Goal: Information Seeking & Learning: Learn about a topic

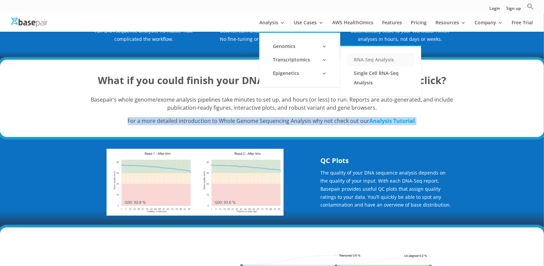
click at [377, 59] on link "RNA-Seq Analysis" at bounding box center [380, 59] width 67 height 13
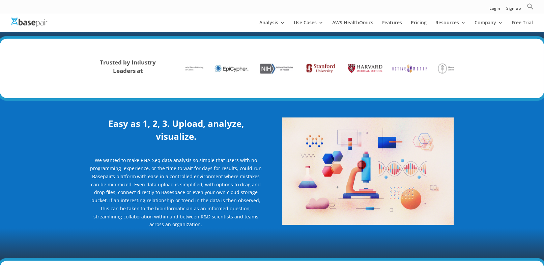
scroll to position [270, 0]
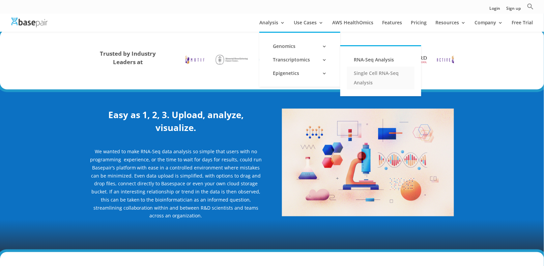
click at [365, 77] on link "Single Cell RNA-Seq Analysis" at bounding box center [380, 77] width 67 height 23
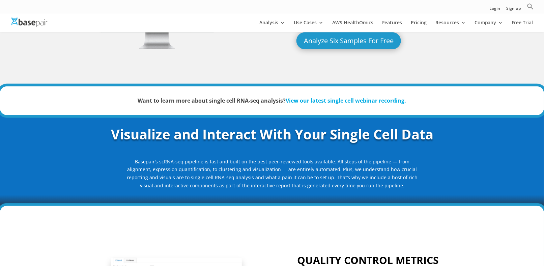
scroll to position [135, 0]
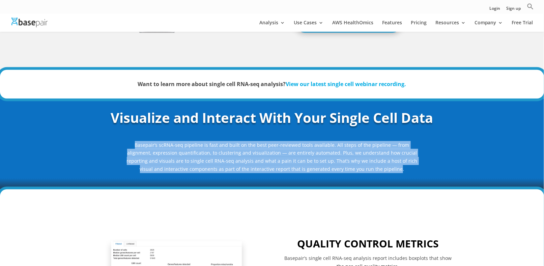
drag, startPoint x: 386, startPoint y: 171, endPoint x: 102, endPoint y: 142, distance: 285.0
click at [102, 142] on div "Visualize and Interact With Your Single Cell Data Basepair’s scRNA-seq pipeline…" at bounding box center [272, 140] width 364 height 65
copy p "Basepair’s scRNA-seq pipeline is fast and built on the best peer-reviewed tools…"
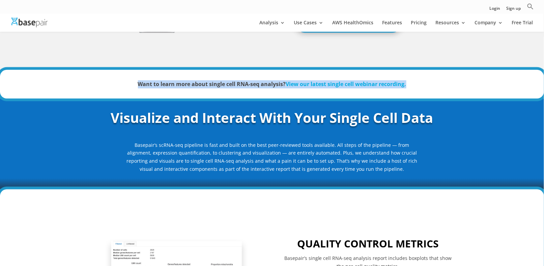
drag, startPoint x: 117, startPoint y: 83, endPoint x: 431, endPoint y: 91, distance: 314.6
click at [431, 91] on div "Want to learn more about single cell RNA-seq analysis? View our latest single c…" at bounding box center [272, 84] width 364 height 27
copy strong "Want to learn more about single cell RNA-seq analysis? View our latest single c…"
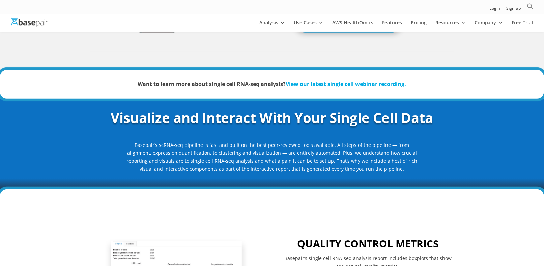
click at [92, 109] on h3 "Visualize and Interact With Your Single Cell Data" at bounding box center [272, 119] width 364 height 23
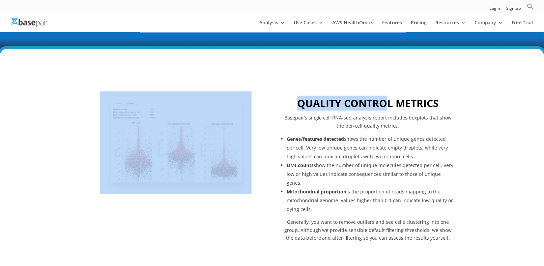
scroll to position [271, 0]
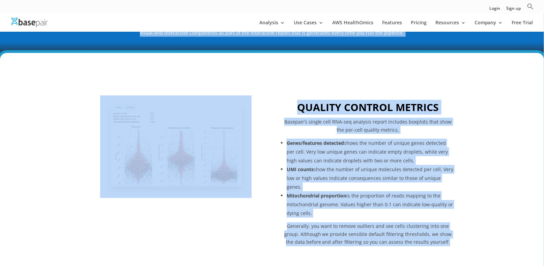
drag, startPoint x: 93, startPoint y: 107, endPoint x: 384, endPoint y: 151, distance: 293.5
click at [305, 87] on div "QUALITY CONTROL METRICS Basepair’s single cell RNA-seq analysis report includes…" at bounding box center [368, 173] width 172 height 187
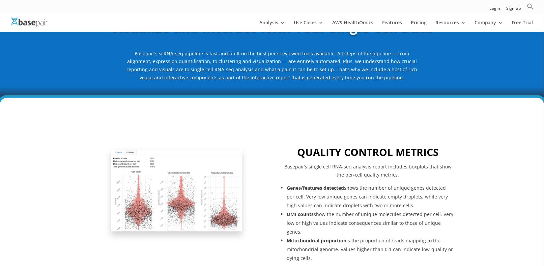
scroll to position [170, 0]
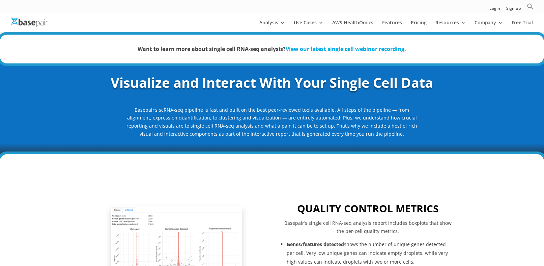
drag, startPoint x: 108, startPoint y: 76, endPoint x: 433, endPoint y: 131, distance: 329.6
click at [433, 131] on div "Visualize and Interact With Your Single Cell Data Basepair’s scRNA-seq pipeline…" at bounding box center [272, 105] width 364 height 65
copy div "Visualize and Interact With Your Single Cell Data Basepair’s scRNA-seq pipeline…"
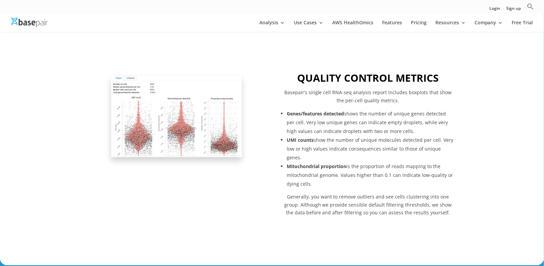
scroll to position [305, 0]
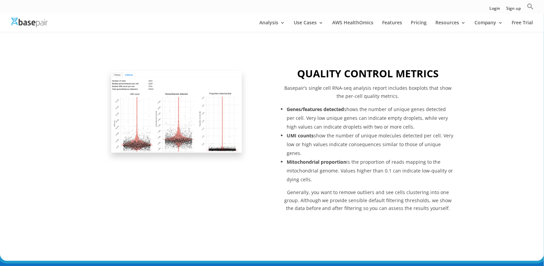
drag, startPoint x: 261, startPoint y: 60, endPoint x: 284, endPoint y: 62, distance: 23.0
click at [262, 60] on div "Previous Next 1 2 QUALITY CONTROL METRICS Basepair’s single cell RNA-seq analys…" at bounding box center [272, 139] width 364 height 205
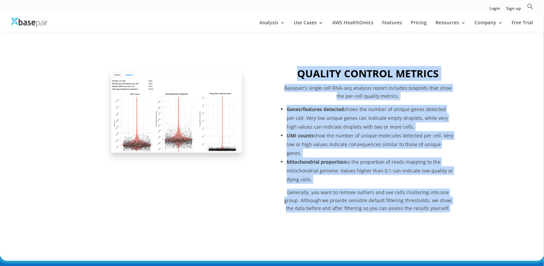
drag, startPoint x: 285, startPoint y: 62, endPoint x: 459, endPoint y: 206, distance: 226.0
click at [459, 206] on div "Previous Next 1 2 QUALITY CONTROL METRICS Basepair’s single cell RNA-seq analys…" at bounding box center [272, 139] width 544 height 241
copy div "QUALITY CONTROL METRICS Basepair’s single cell RNA-seq analysis report includes…"
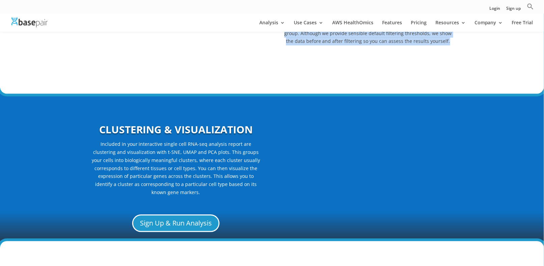
scroll to position [473, 0]
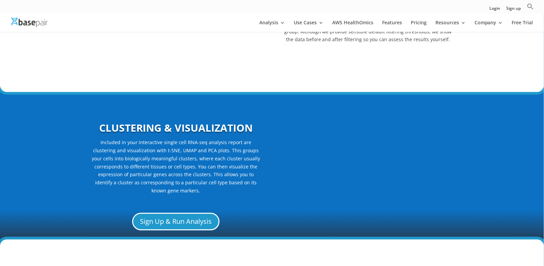
click at [244, 125] on strong "CLUSTERING & VISUALIZATION" at bounding box center [176, 128] width 154 height 14
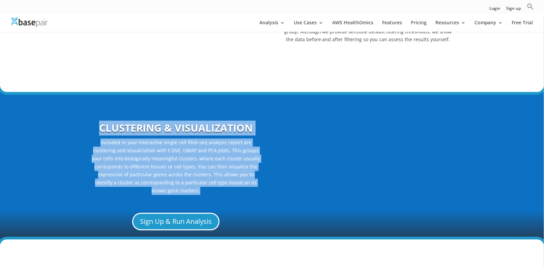
drag, startPoint x: 96, startPoint y: 115, endPoint x: 264, endPoint y: 181, distance: 179.8
click at [264, 181] on div "CLUSTERING & VISUALIZATION Included in your interactive single cell RNA-seq ana…" at bounding box center [272, 166] width 364 height 148
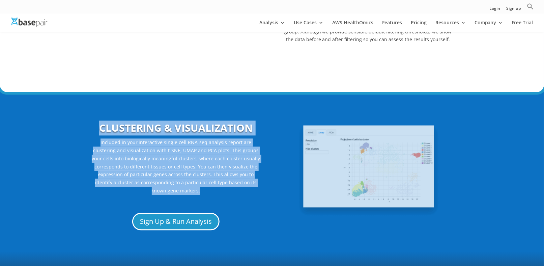
copy div "CLUSTERING & VISUALIZATION Included in your interactive single cell RNA-seq ana…"
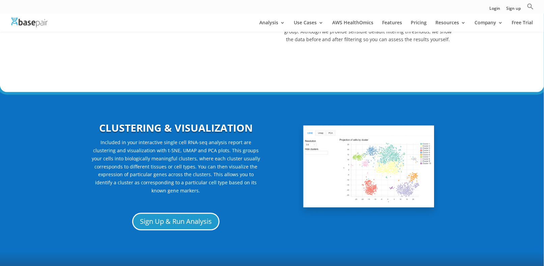
click at [271, 206] on div "CLUSTERING & VISUALIZATION Included in your interactive single cell RNA-seq ana…" at bounding box center [272, 191] width 364 height 199
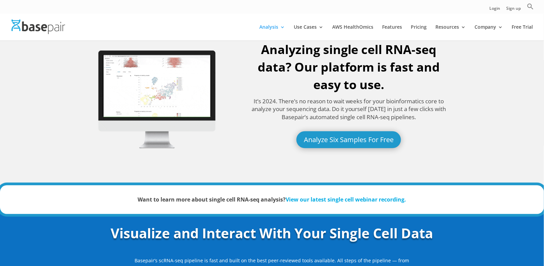
scroll to position [0, 0]
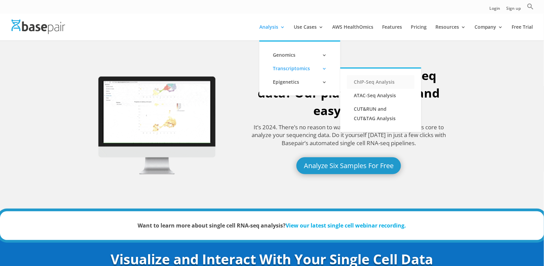
click at [356, 85] on link "ChIP-Seq Analysis" at bounding box center [380, 81] width 67 height 13
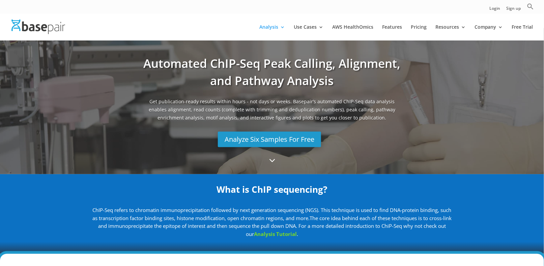
scroll to position [11, 0]
click at [272, 156] on span "3" at bounding box center [272, 160] width 12 height 12
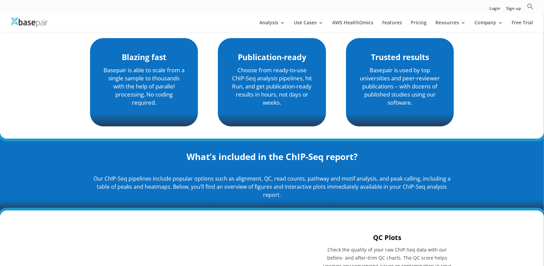
scroll to position [270, 0]
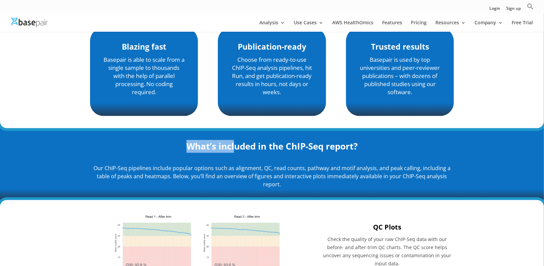
drag, startPoint x: 185, startPoint y: 147, endPoint x: 233, endPoint y: 154, distance: 48.3
click at [233, 154] on h2 "What’s included in the ChIP-Seq report?" at bounding box center [272, 148] width 364 height 16
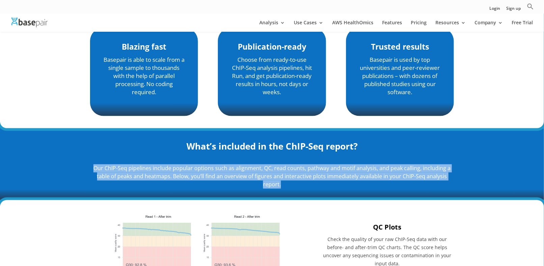
drag, startPoint x: 87, startPoint y: 168, endPoint x: 292, endPoint y: 186, distance: 205.5
click at [292, 186] on div "What’s included in the ChIP-Seq report? Our ChIP-Seq pipelines include popular …" at bounding box center [272, 164] width 544 height 72
copy p "Our ChIP-Seq pipelines include popular options such as alignment, QC, read coun…"
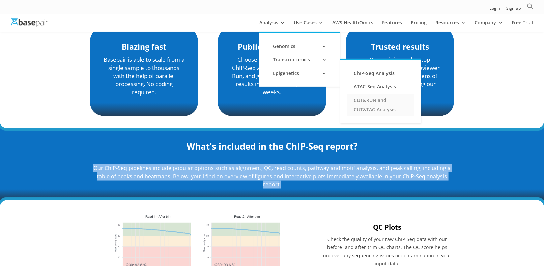
click at [367, 99] on link "CUT&RUN and CUT&TAG Analysis" at bounding box center [380, 104] width 67 height 23
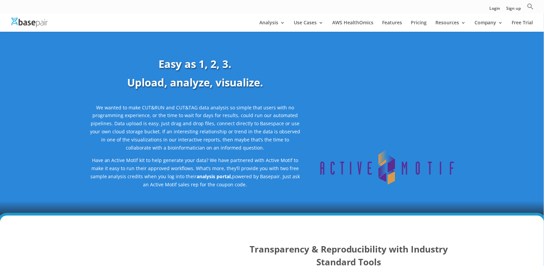
scroll to position [34, 0]
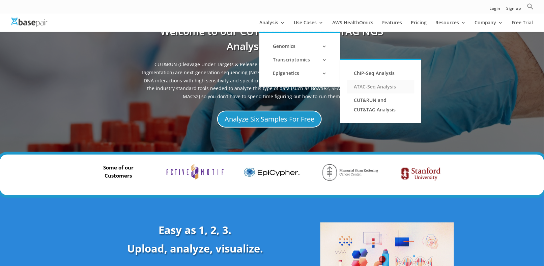
click at [376, 87] on link "ATAC-Seq Analysis" at bounding box center [380, 86] width 67 height 13
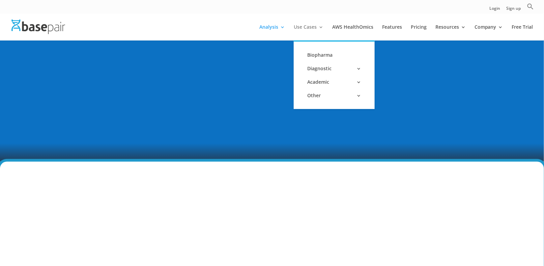
click at [301, 26] on link "Use Cases" at bounding box center [309, 33] width 30 height 16
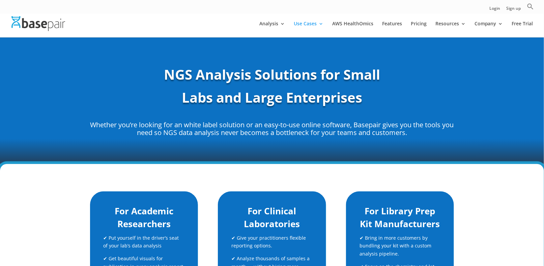
click at [267, 23] on link "Analysis" at bounding box center [272, 29] width 26 height 16
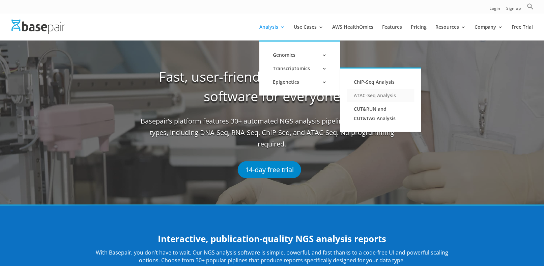
click at [357, 97] on link "ATAC-Seq Analysis" at bounding box center [380, 95] width 67 height 13
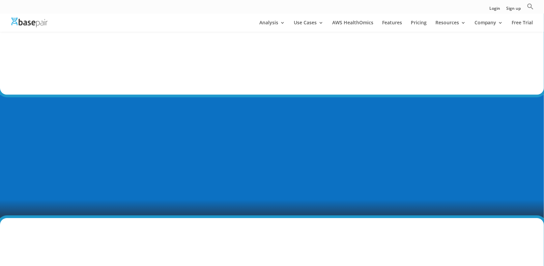
scroll to position [648, 0]
